Goal: Task Accomplishment & Management: Manage account settings

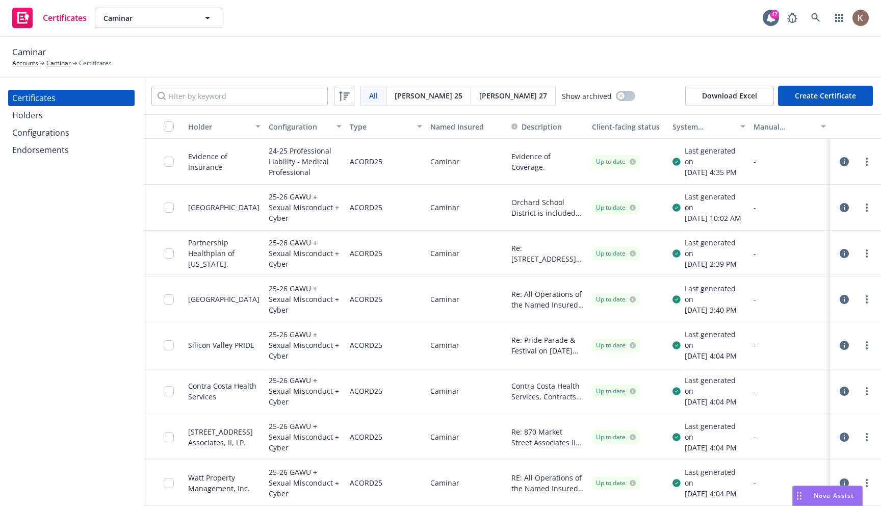
click at [841, 163] on icon "button" at bounding box center [843, 161] width 9 height 9
click at [225, 98] on input "Filter by keyword" at bounding box center [239, 96] width 176 height 20
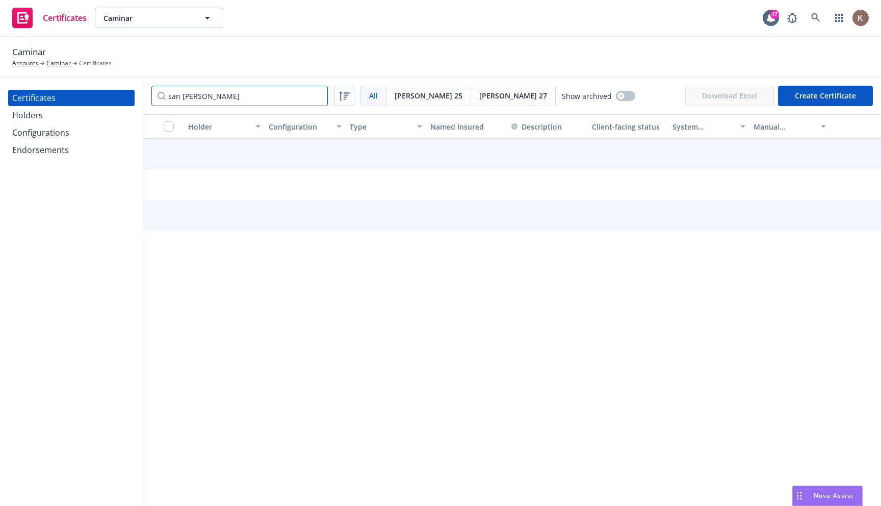
type input "san [PERSON_NAME]"
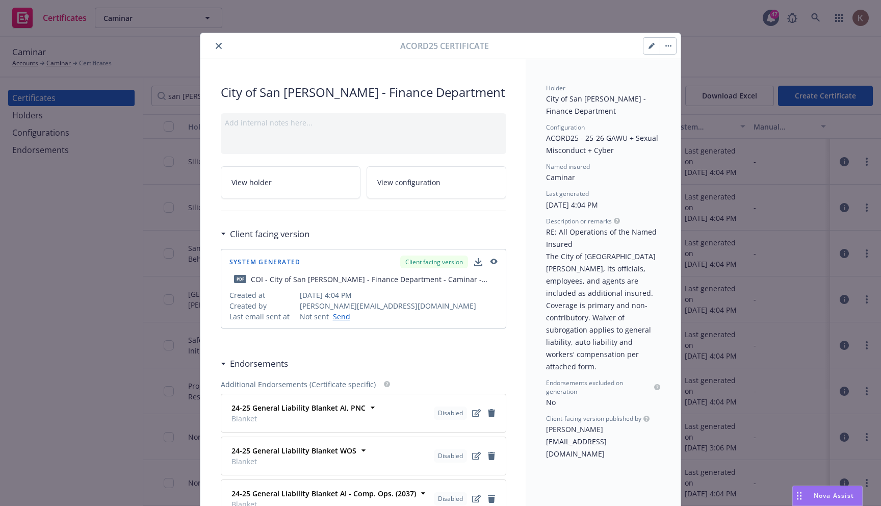
click at [216, 48] on icon "close" at bounding box center [219, 46] width 6 height 6
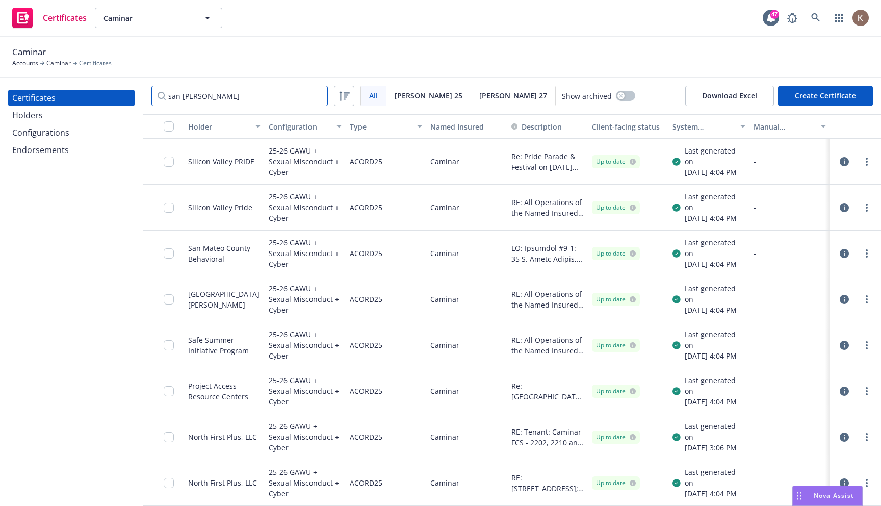
click at [228, 96] on input "san jose" at bounding box center [239, 96] width 176 height 20
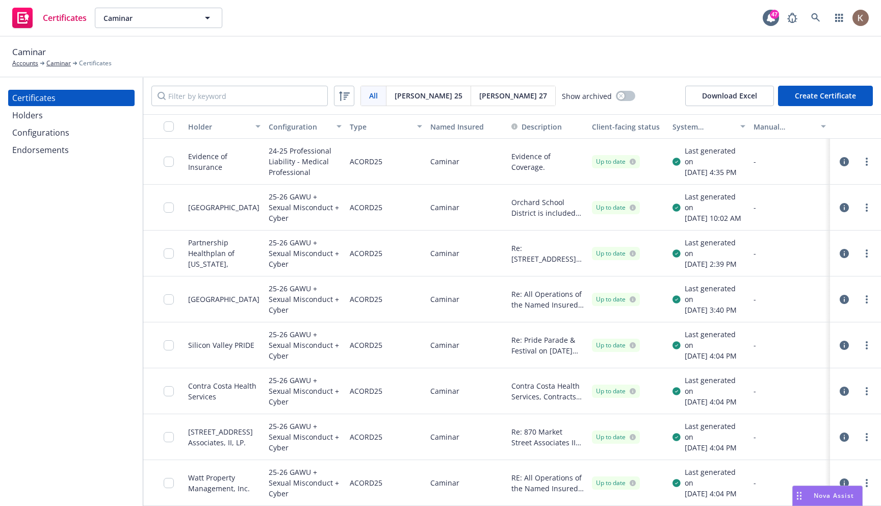
click at [411, 213] on div "ACORD25" at bounding box center [386, 207] width 81 height 46
click at [844, 164] on icon "button" at bounding box center [843, 161] width 9 height 9
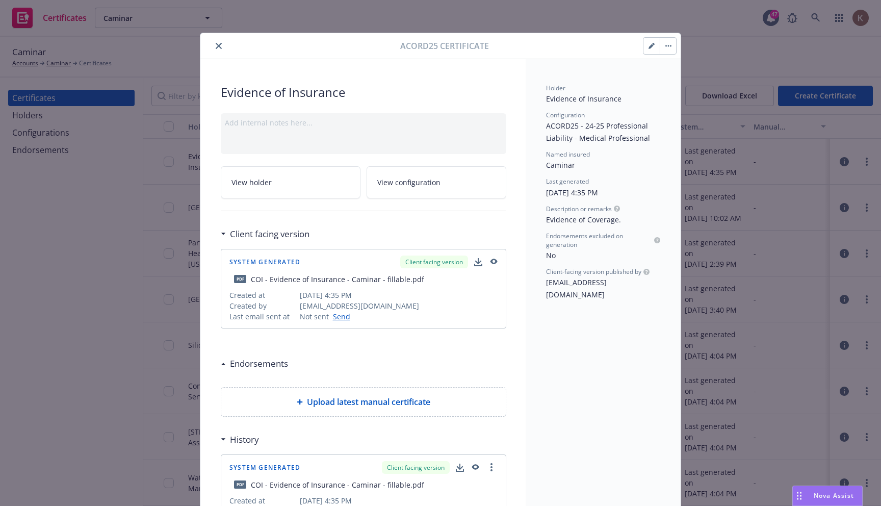
click at [214, 50] on div at bounding box center [302, 46] width 196 height 12
click at [215, 47] on button "close" at bounding box center [219, 46] width 12 height 12
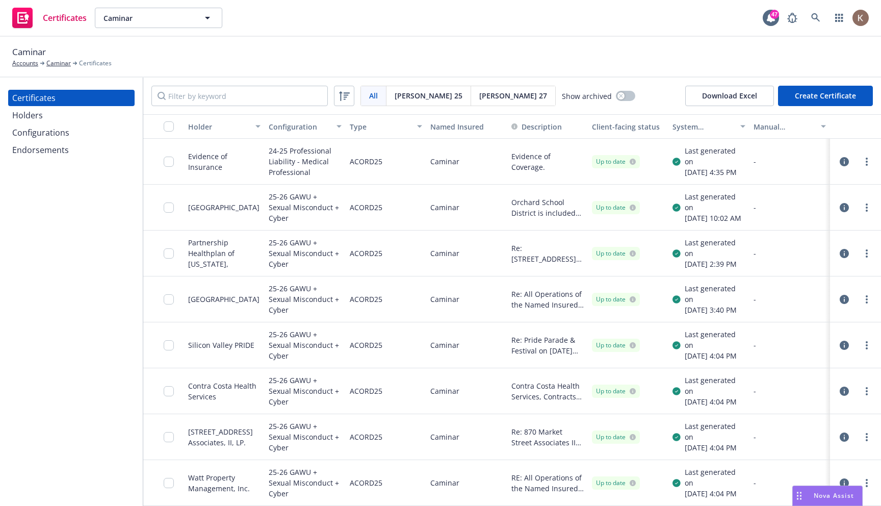
click at [846, 254] on icon "button" at bounding box center [843, 253] width 9 height 9
click at [845, 158] on icon "button" at bounding box center [843, 161] width 9 height 9
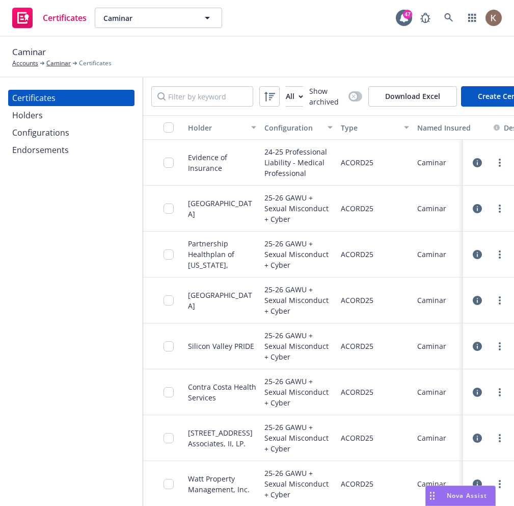
click at [480, 213] on icon "button" at bounding box center [477, 208] width 9 height 9
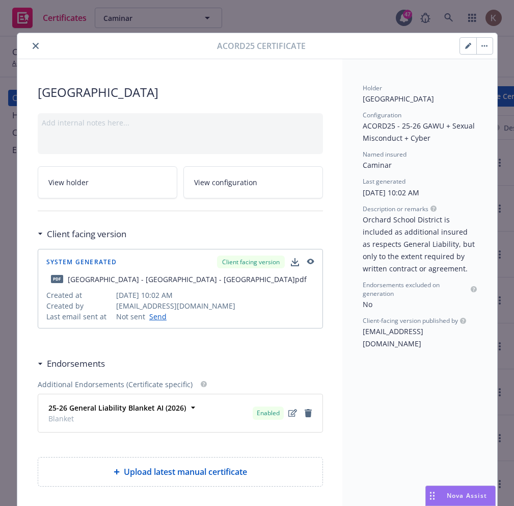
click at [33, 45] on icon "close" at bounding box center [36, 46] width 6 height 6
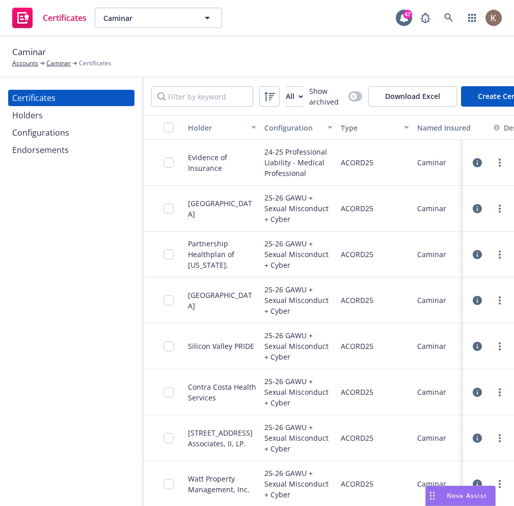
click at [481, 167] on icon "button" at bounding box center [477, 162] width 9 height 9
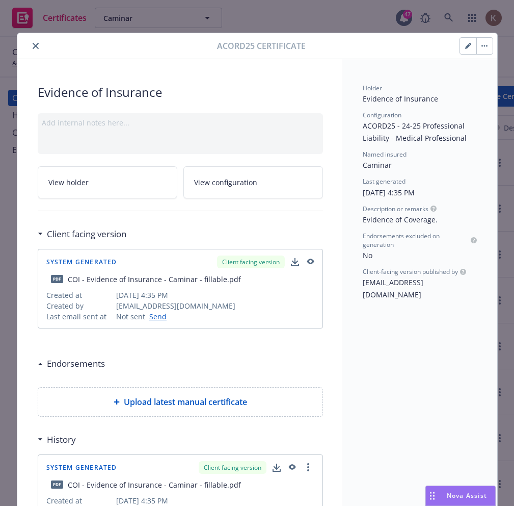
click at [38, 45] on button "close" at bounding box center [36, 46] width 12 height 12
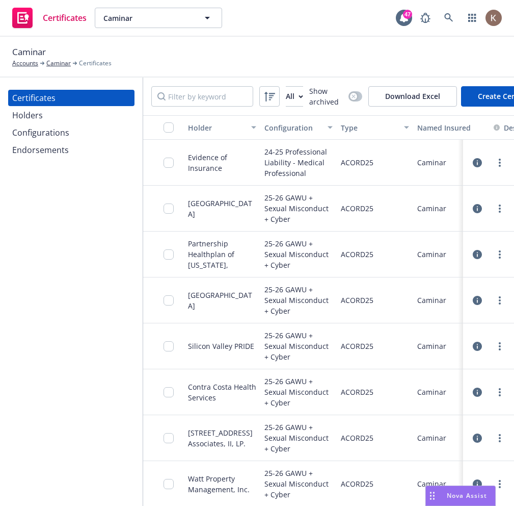
click at [479, 167] on icon "button" at bounding box center [477, 162] width 9 height 9
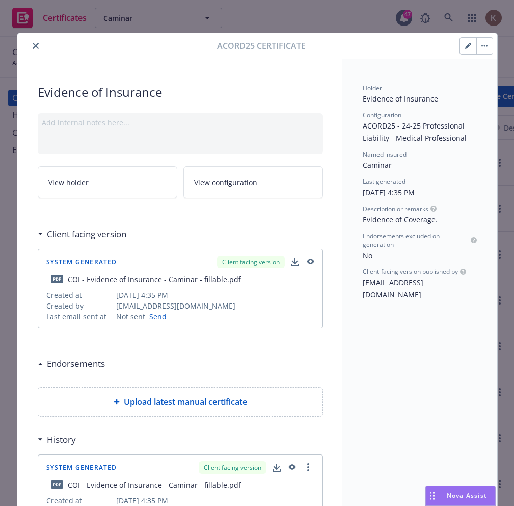
click at [34, 44] on icon "close" at bounding box center [36, 46] width 6 height 6
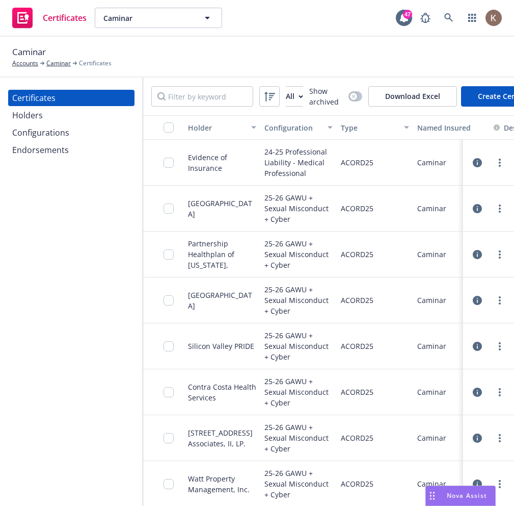
click at [480, 305] on icon "button" at bounding box center [477, 300] width 9 height 9
click at [473, 259] on icon "button" at bounding box center [477, 254] width 9 height 9
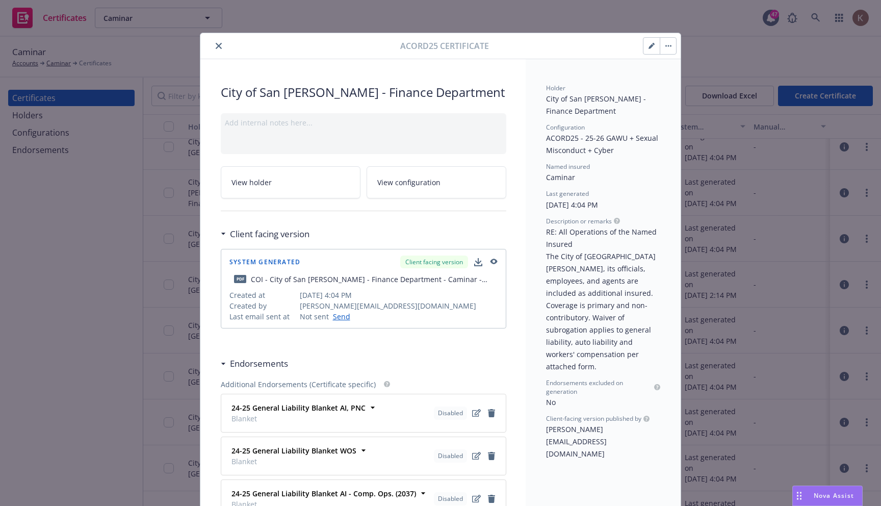
scroll to position [6852, 0]
click at [217, 46] on icon "close" at bounding box center [219, 46] width 6 height 6
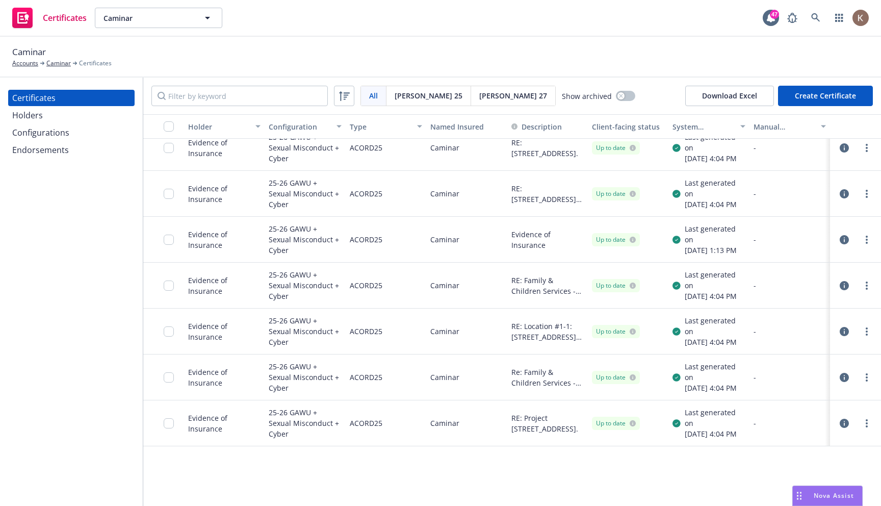
scroll to position [5438, 0]
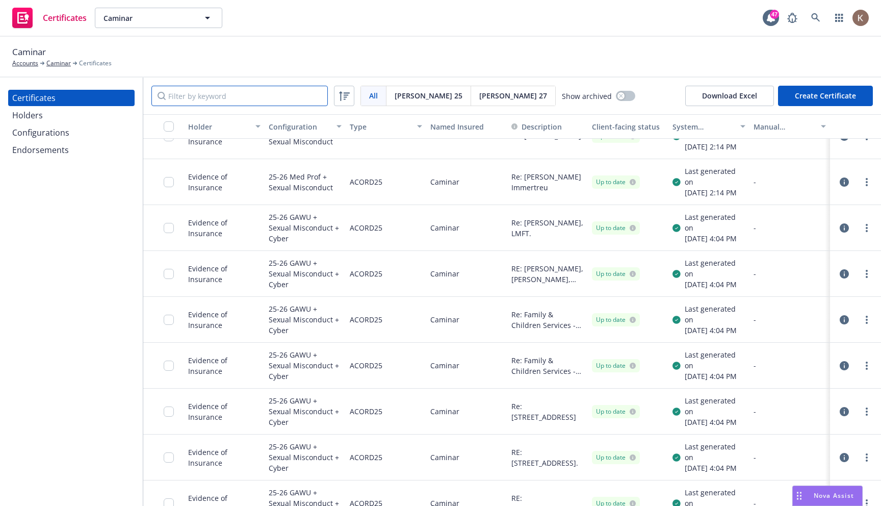
click at [214, 98] on input "Filter by keyword" at bounding box center [239, 96] width 176 height 20
type input "d"
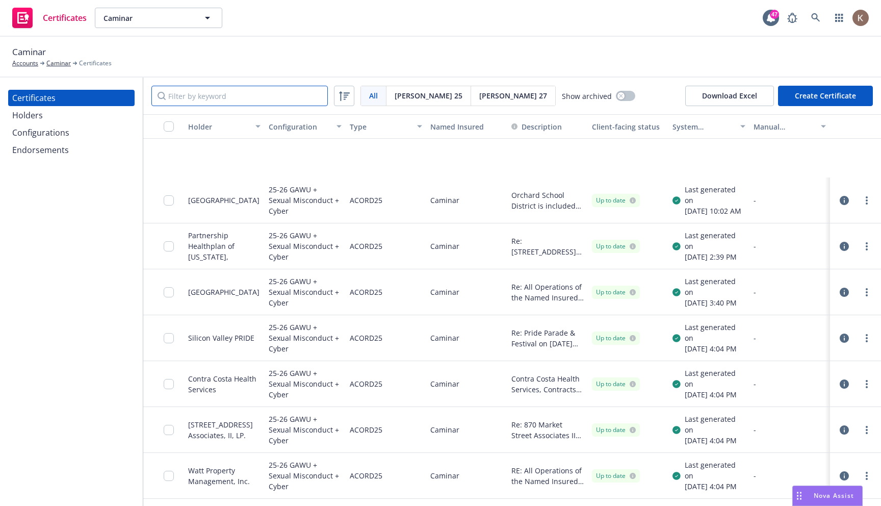
scroll to position [0, 0]
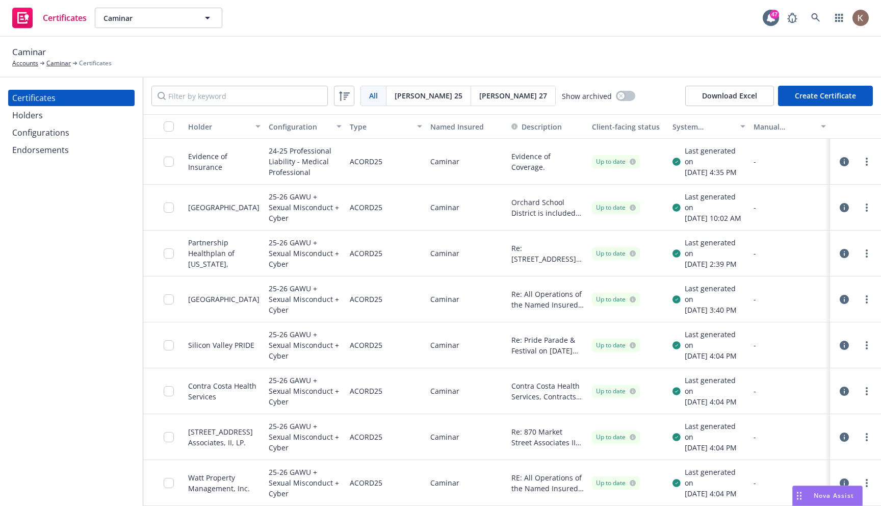
click at [481, 38] on div "Caminar Accounts Caminar Certificates" at bounding box center [440, 57] width 881 height 41
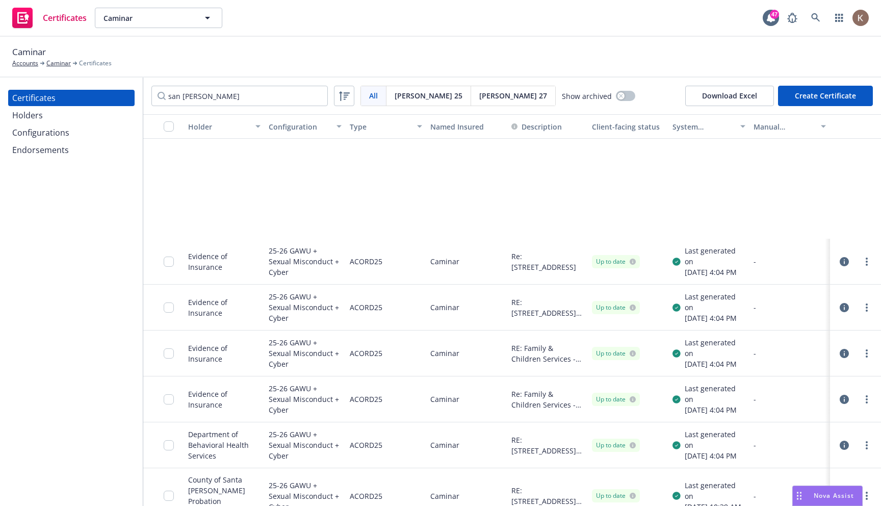
scroll to position [550, 0]
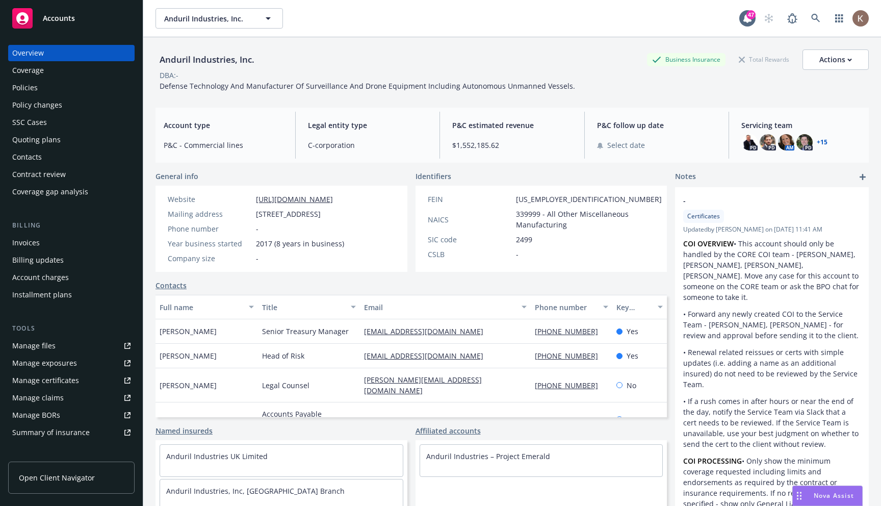
click at [438, 287] on div "Contacts" at bounding box center [410, 285] width 511 height 11
click at [65, 477] on span "Open Client Navigator" at bounding box center [57, 477] width 76 height 11
click at [77, 384] on link "Manage certificates" at bounding box center [71, 380] width 126 height 16
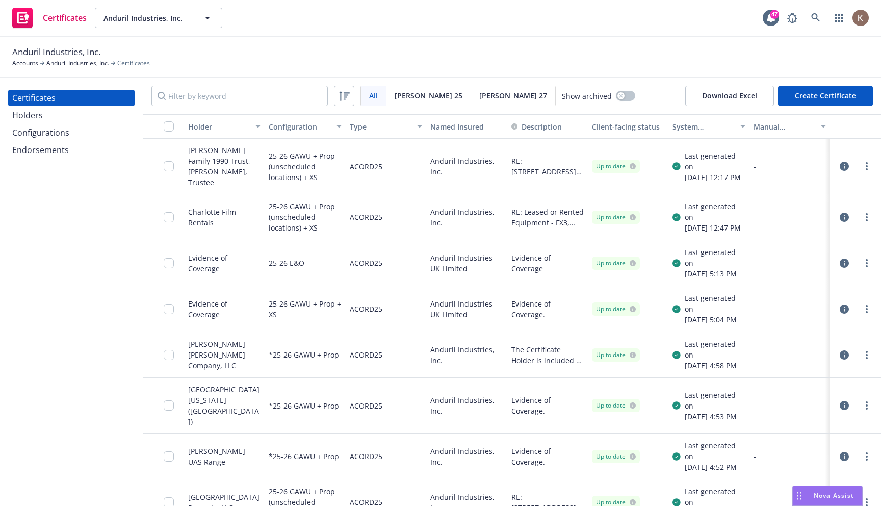
click at [846, 213] on icon "button" at bounding box center [843, 217] width 9 height 9
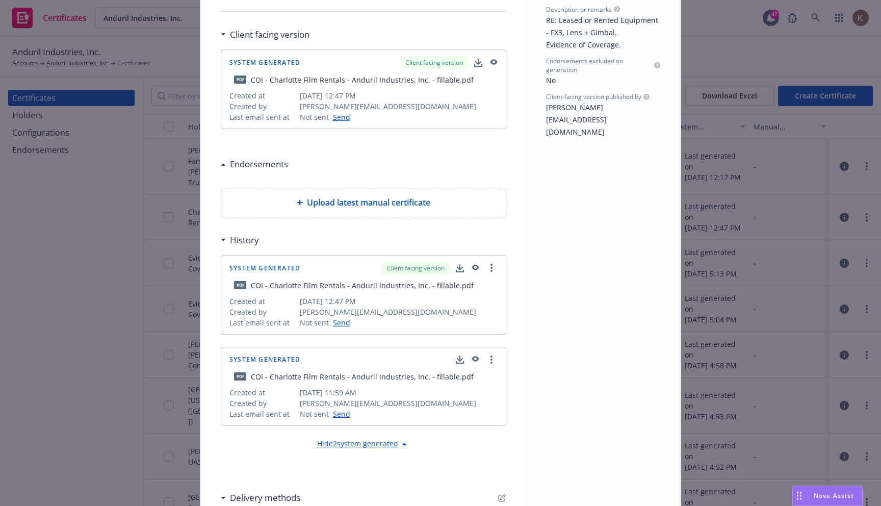
scroll to position [200, 0]
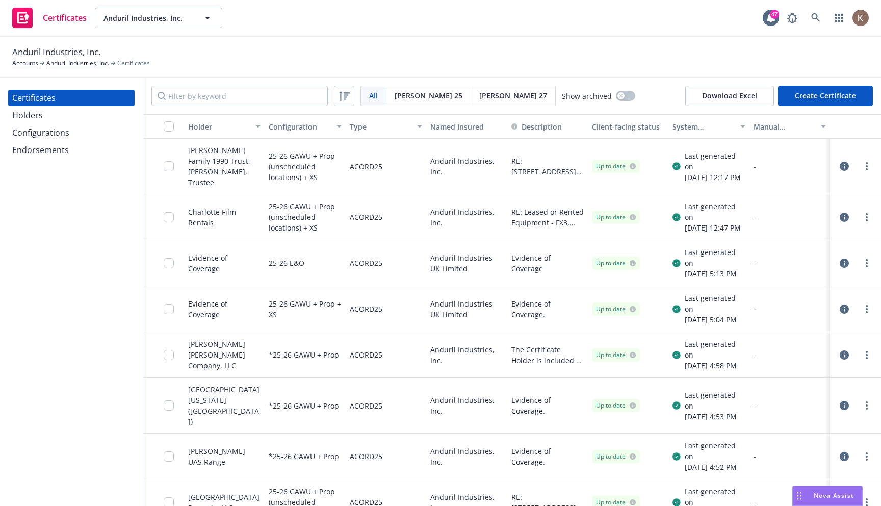
click at [840, 304] on icon "button" at bounding box center [843, 308] width 9 height 9
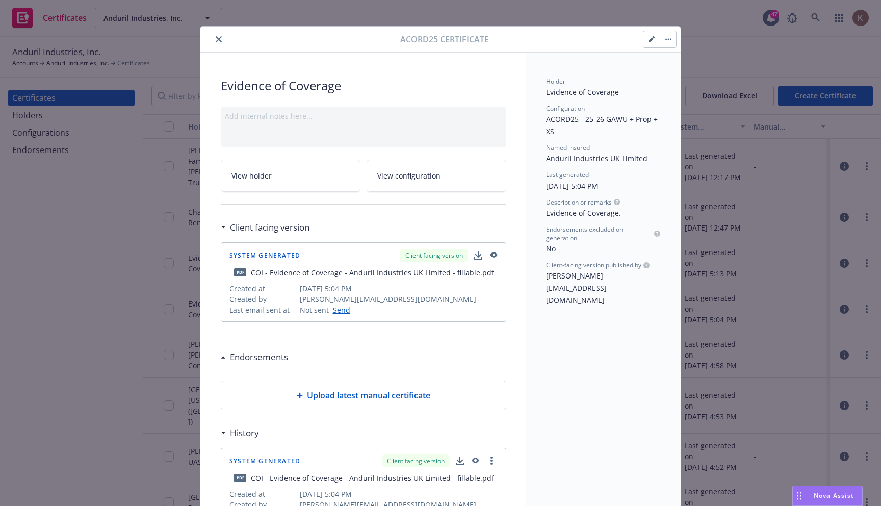
scroll to position [9, 0]
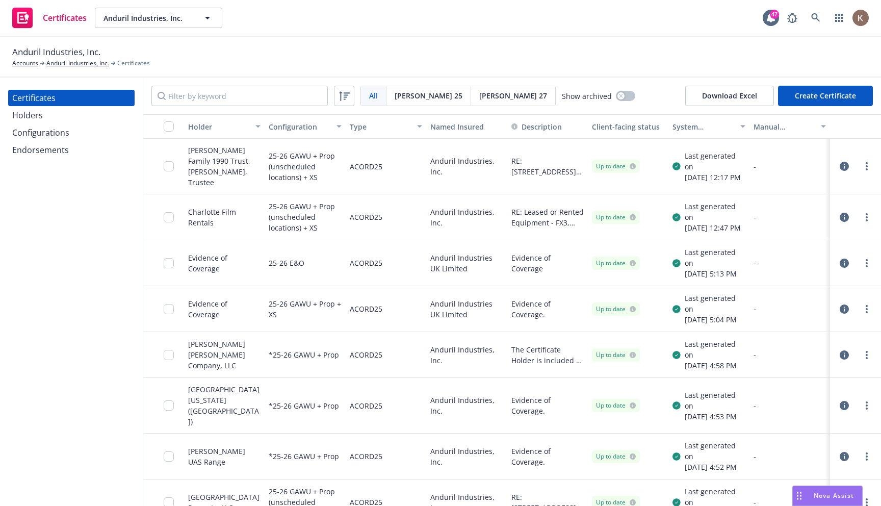
scroll to position [169, 0]
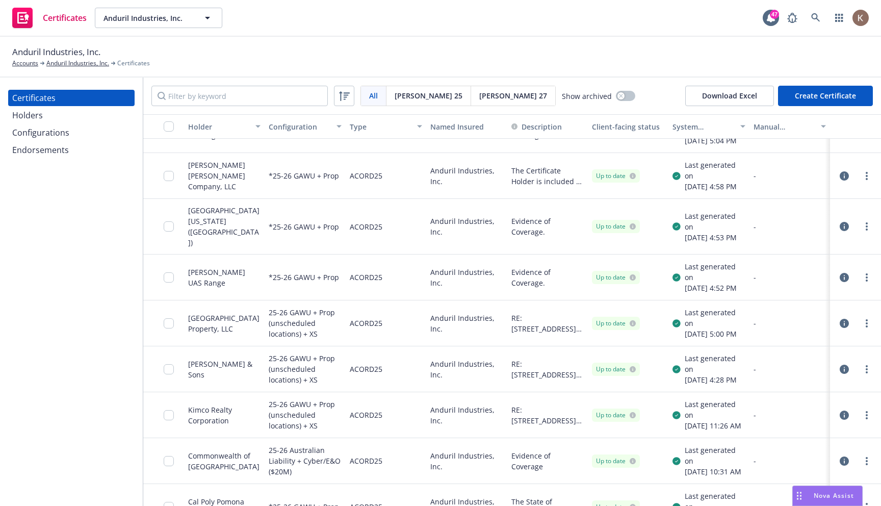
click at [841, 319] on icon "button" at bounding box center [843, 323] width 9 height 9
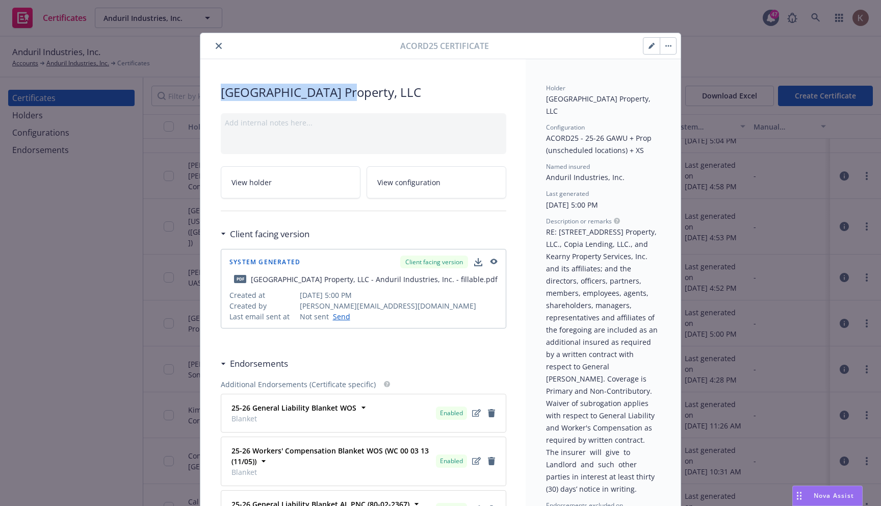
drag, startPoint x: 341, startPoint y: 91, endPoint x: 211, endPoint y: 82, distance: 130.3
click at [211, 82] on div "[GEOGRAPHIC_DATA] Property, LLC Add internal notes here... View holder View con…" at bounding box center [362, 494] width 325 height 870
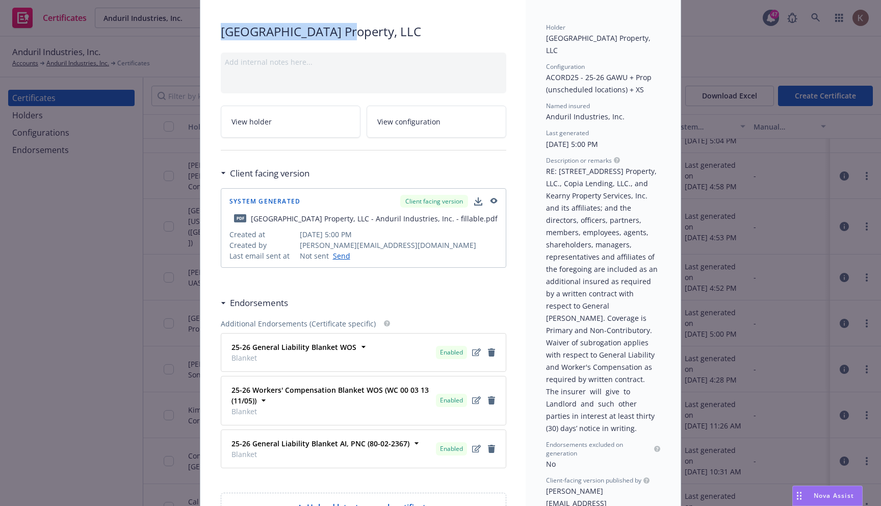
scroll to position [54, 0]
